Goal: Task Accomplishment & Management: Use online tool/utility

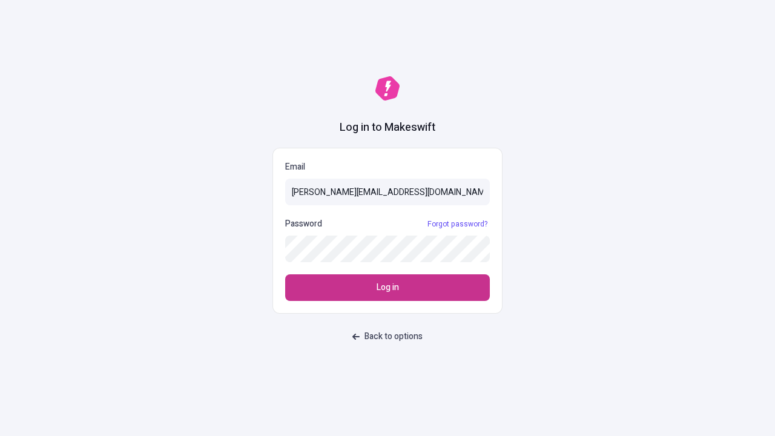
click at [388, 288] on span "Log in" at bounding box center [388, 287] width 22 height 13
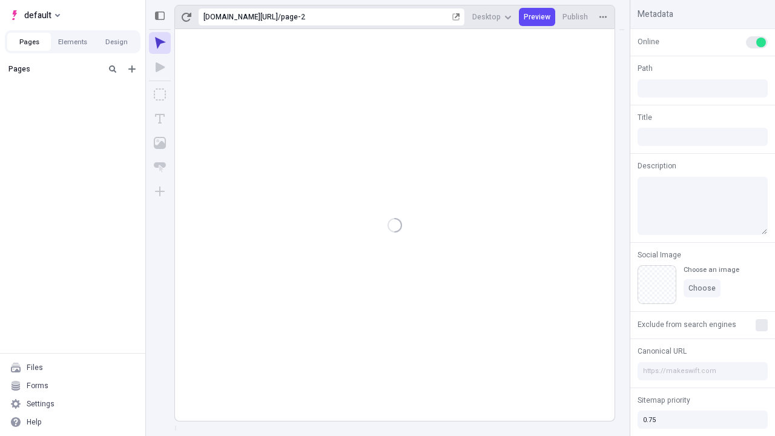
type input "/page-2"
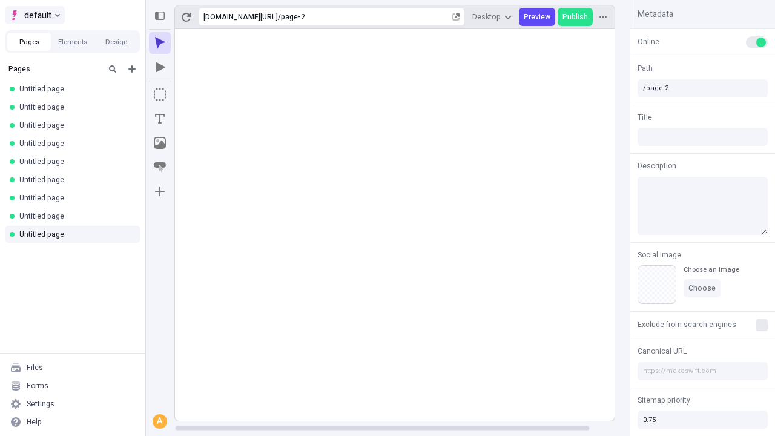
click at [34, 15] on span "default" at bounding box center [37, 15] width 27 height 15
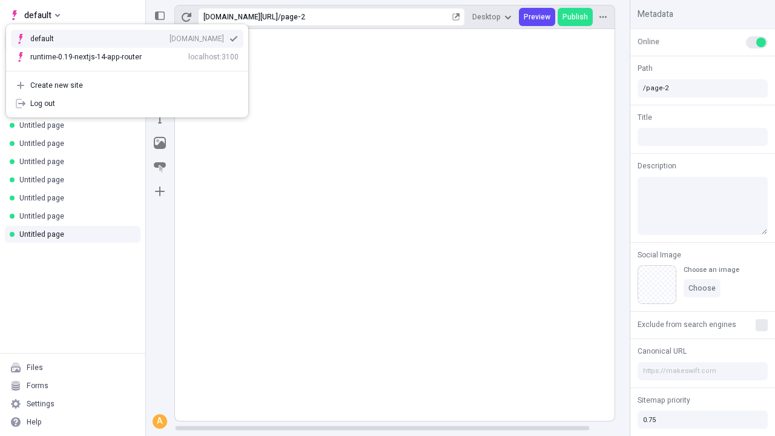
click at [170, 36] on div "[DOMAIN_NAME]" at bounding box center [197, 39] width 54 height 10
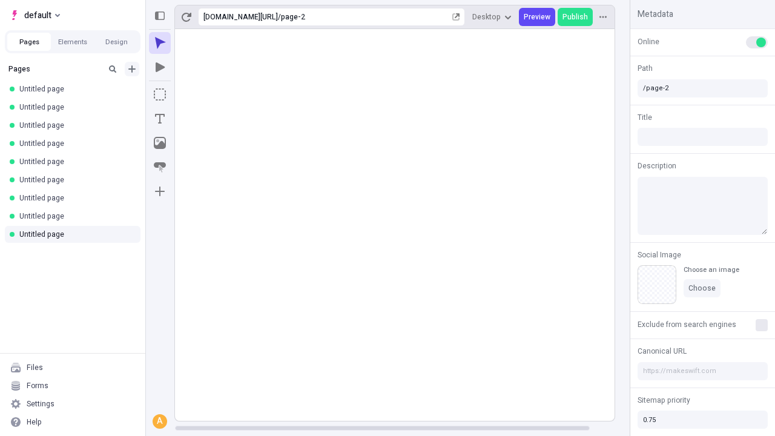
click at [132, 69] on icon "Add new" at bounding box center [131, 68] width 7 height 7
click at [196, 94] on span "Blank page" at bounding box center [203, 94] width 75 height 10
